Goal: Browse casually

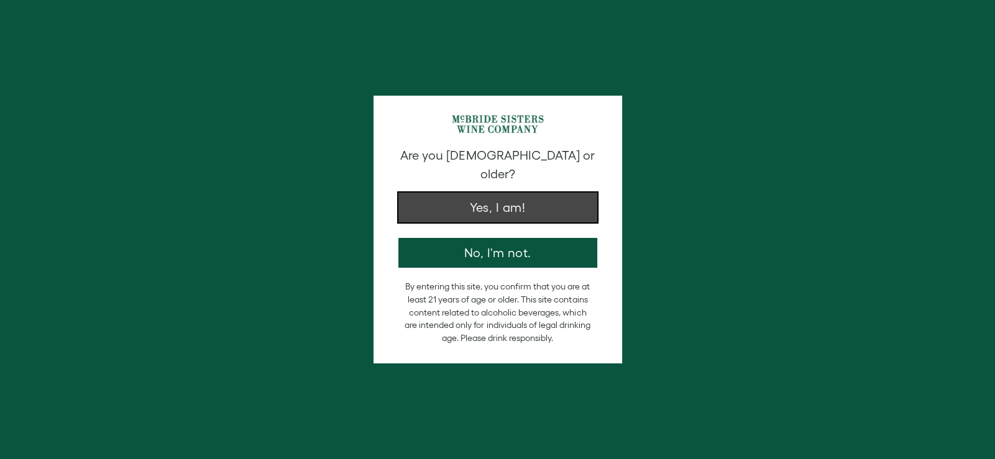
click at [493, 201] on button "Yes, I am!" at bounding box center [498, 208] width 199 height 30
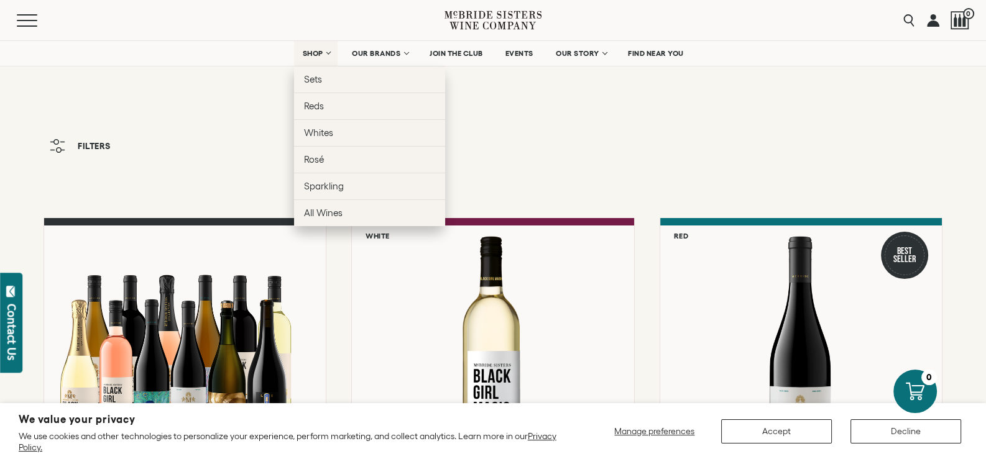
click at [329, 50] on link "SHOP" at bounding box center [316, 53] width 44 height 25
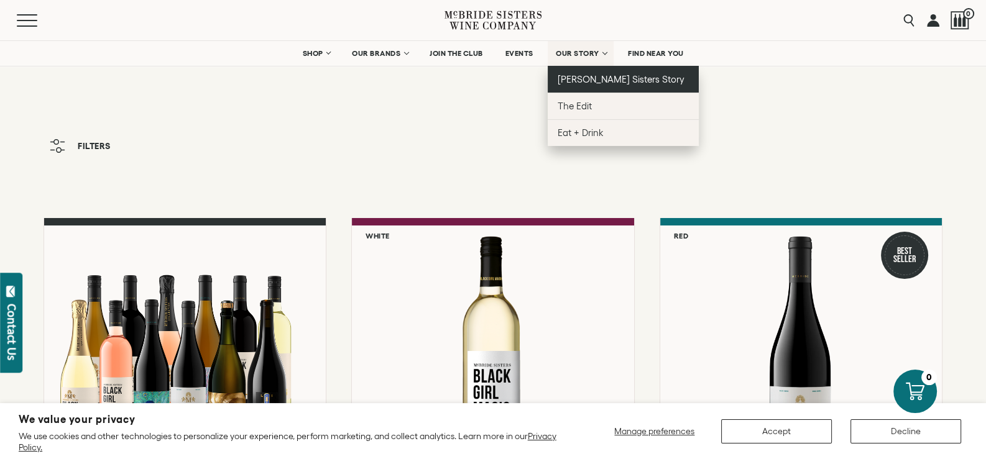
click at [578, 75] on span "McBride Sisters Story" at bounding box center [621, 79] width 127 height 11
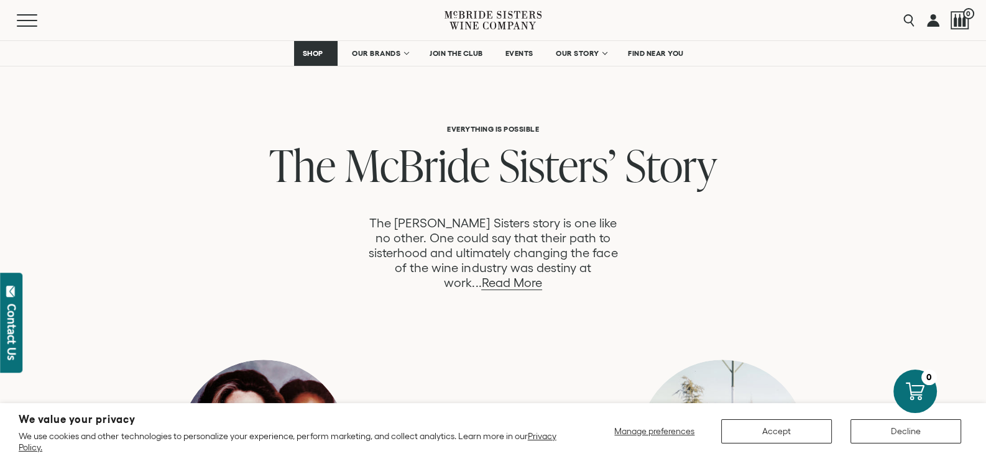
scroll to position [684, 0]
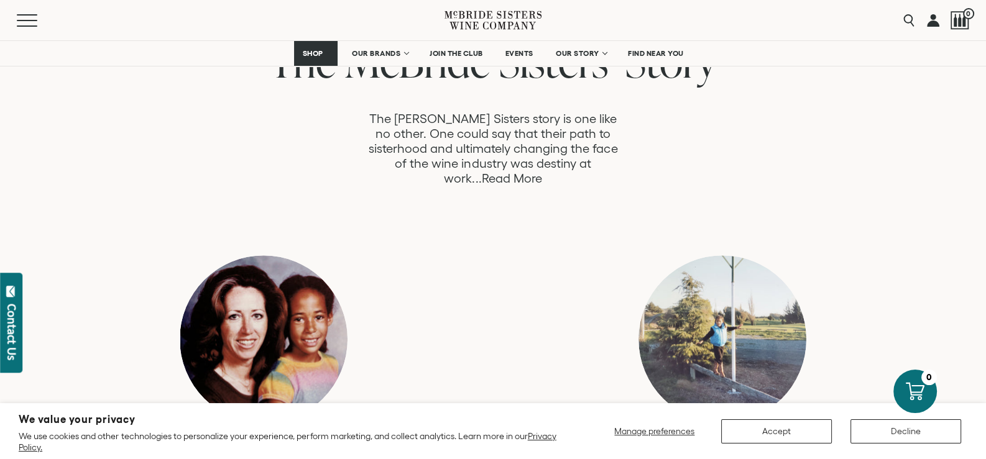
click at [542, 172] on link "Read More" at bounding box center [511, 179] width 60 height 14
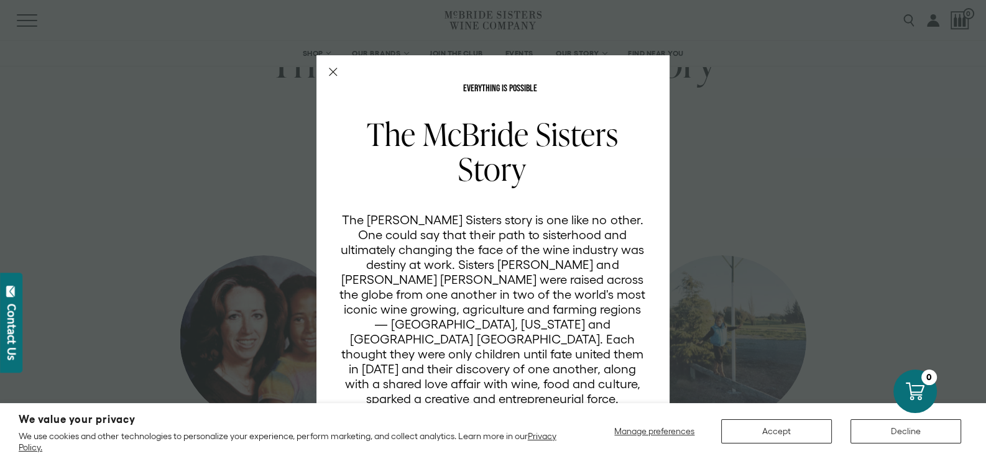
scroll to position [45, 0]
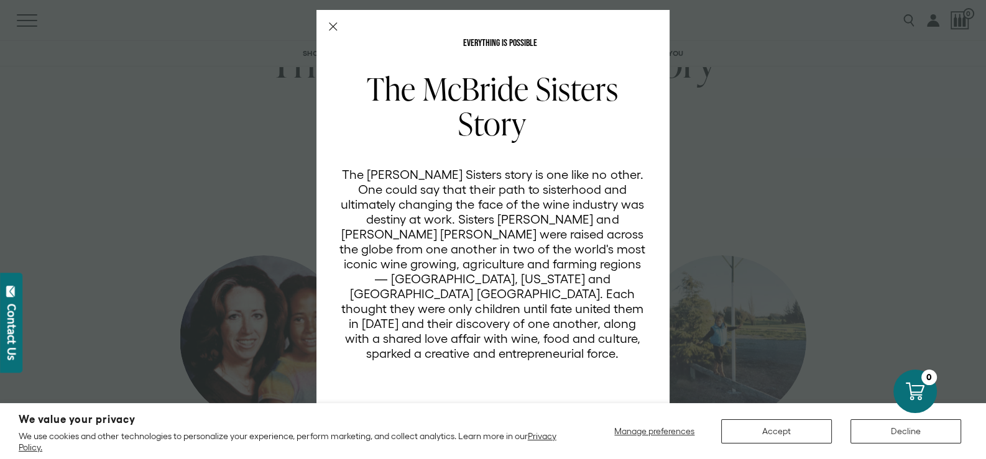
click at [258, 149] on div "EVERYTHING IS POSSIBLE The McBride Sisters Story The McBride Sisters story is o…" at bounding box center [493, 229] width 986 height 459
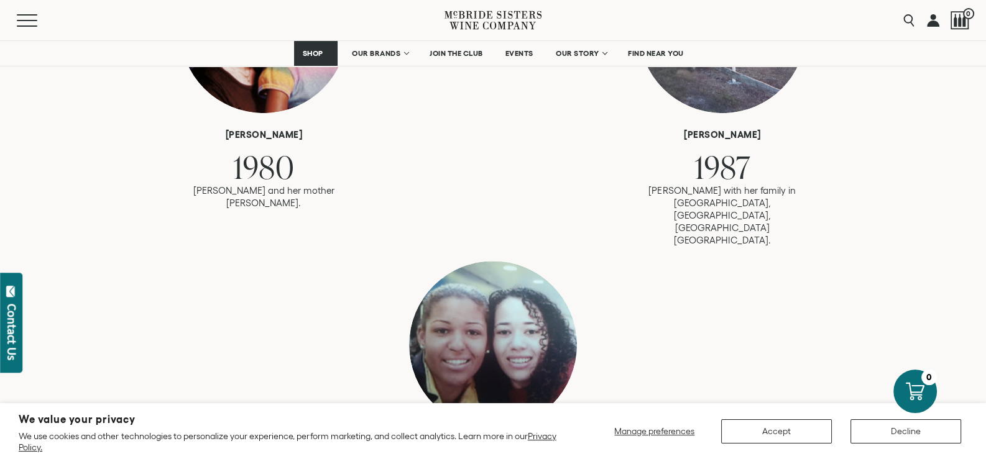
scroll to position [808, 0]
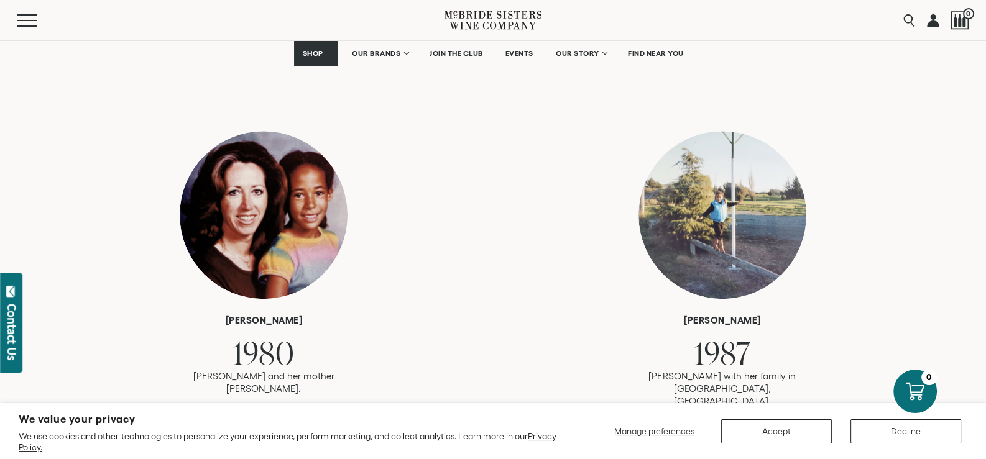
click at [459, 15] on icon at bounding box center [470, 20] width 43 height 19
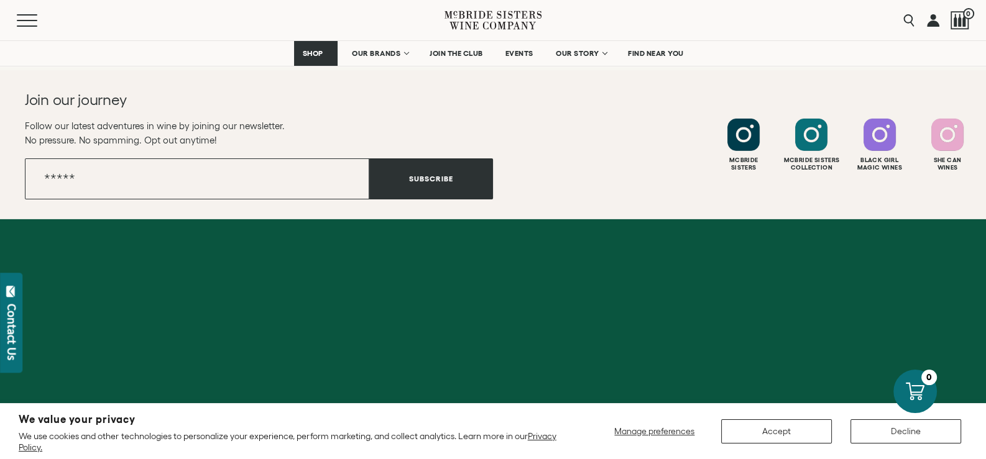
scroll to position [5079, 0]
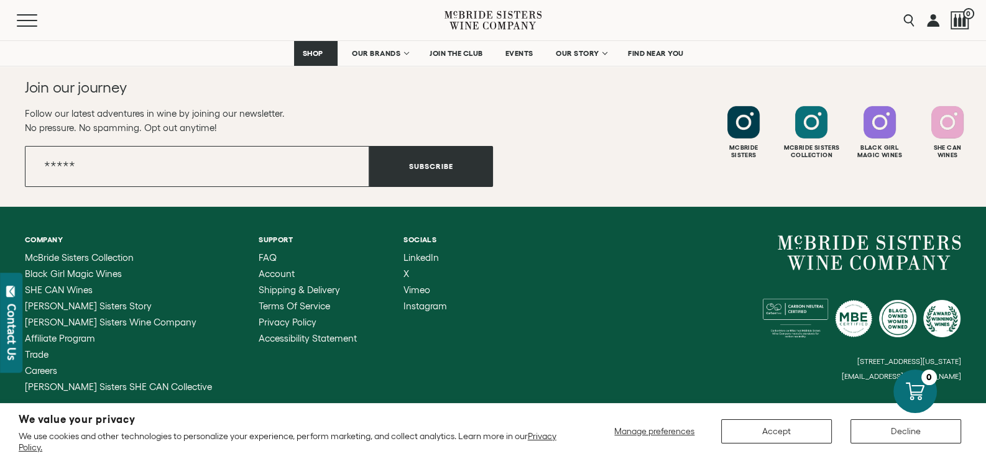
drag, startPoint x: 962, startPoint y: 310, endPoint x: 750, endPoint y: 315, distance: 212.1
click at [750, 315] on div "Company McBride Sisters Collection Black Girl Magic Wines SHE CAN Wines McBride…" at bounding box center [493, 314] width 986 height 214
click at [499, 17] on icon at bounding box center [493, 19] width 97 height 35
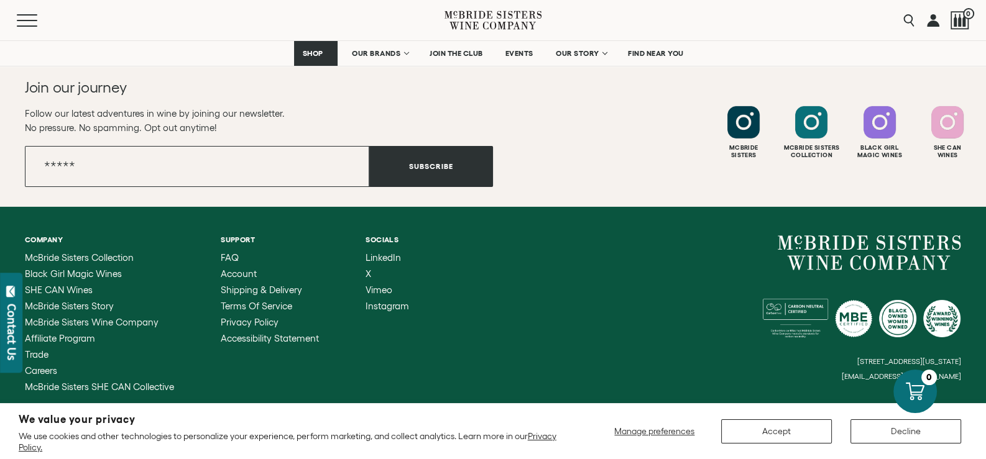
scroll to position [4830, 0]
